Goal: Navigation & Orientation: Understand site structure

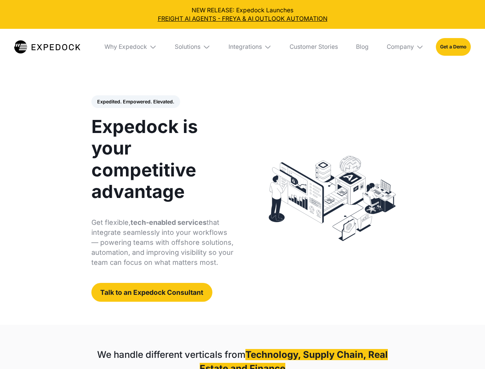
select select
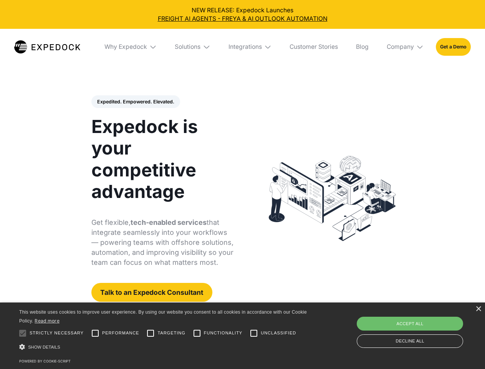
click at [242, 47] on div "Integrations" at bounding box center [245, 47] width 33 height 8
click at [131, 47] on div "Why Expedock" at bounding box center [119, 47] width 43 height 8
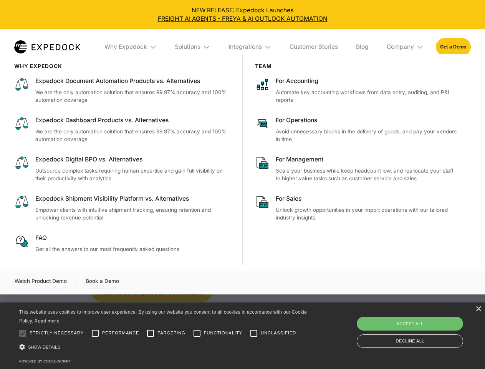
click at [193, 47] on div "Solutions" at bounding box center [188, 47] width 26 height 8
click at [251, 47] on div "Integrations" at bounding box center [245, 47] width 33 height 8
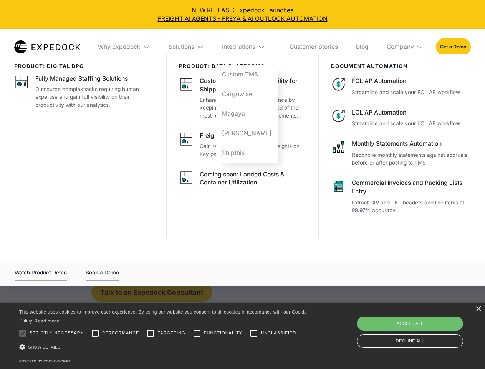
click at [406, 47] on div "Company" at bounding box center [400, 47] width 27 height 8
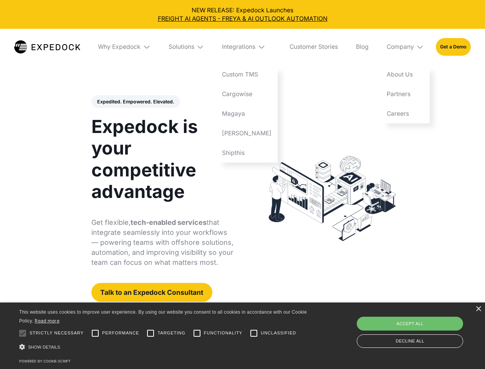
click at [135, 102] on div "Expedited. Empowered. Elevated. Automate Freight Document Extraction at 99.97% …" at bounding box center [162, 198] width 143 height 207
click at [23, 333] on div at bounding box center [22, 333] width 15 height 15
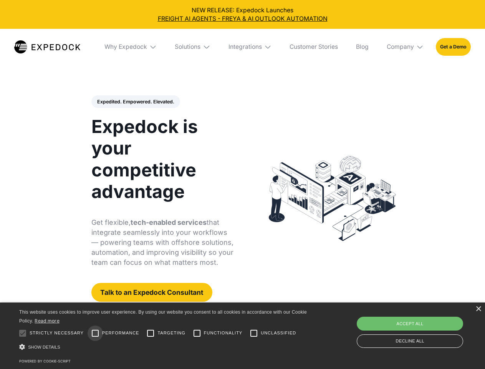
click at [95, 333] on input "Performance" at bounding box center [95, 333] width 15 height 15
checkbox input "true"
click at [151, 333] on input "Targeting" at bounding box center [150, 333] width 15 height 15
checkbox input "true"
click at [197, 333] on input "Functionality" at bounding box center [196, 333] width 15 height 15
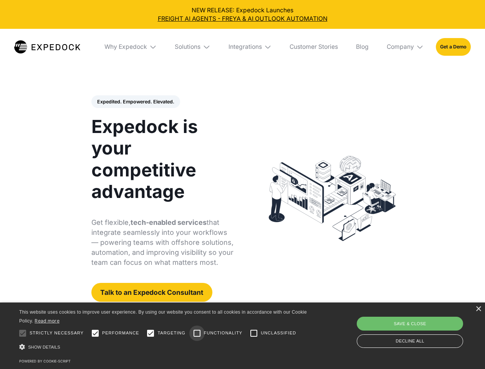
checkbox input "true"
